Goal: Information Seeking & Learning: Learn about a topic

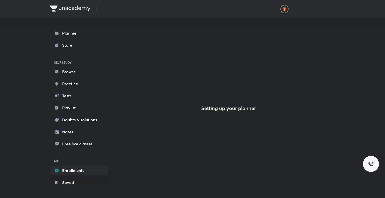
click at [68, 172] on link "Enrollments" at bounding box center [79, 171] width 58 height 10
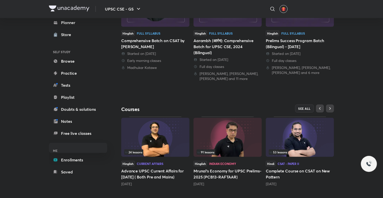
scroll to position [153, 0]
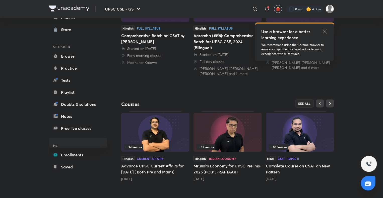
click at [300, 129] on img at bounding box center [300, 132] width 68 height 39
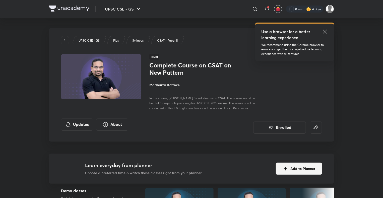
click at [324, 33] on icon at bounding box center [325, 32] width 6 height 6
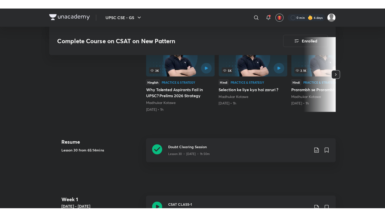
scroll to position [159, 0]
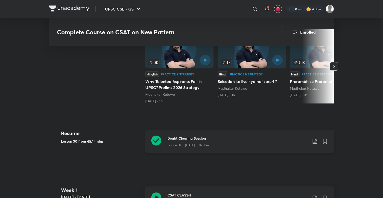
click at [260, 150] on div "Doubt Clearing Session Lesson 30 • [DATE] • 1h 50m" at bounding box center [239, 142] width 189 height 24
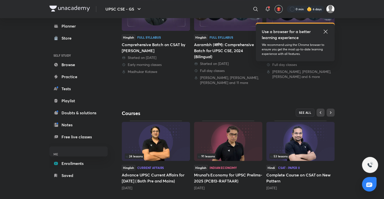
scroll to position [151, 0]
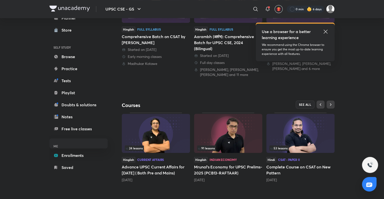
click at [284, 137] on img at bounding box center [300, 133] width 68 height 39
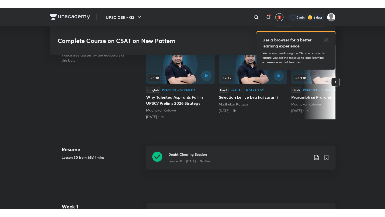
scroll to position [152, 0]
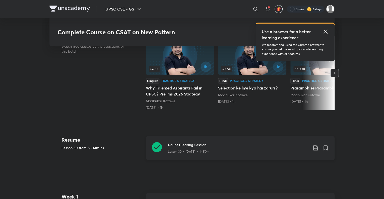
click at [279, 154] on div "Doubt Clearing Session Lesson 30 • [DATE] • 1h 50m" at bounding box center [240, 148] width 189 height 24
